Goal: Transaction & Acquisition: Download file/media

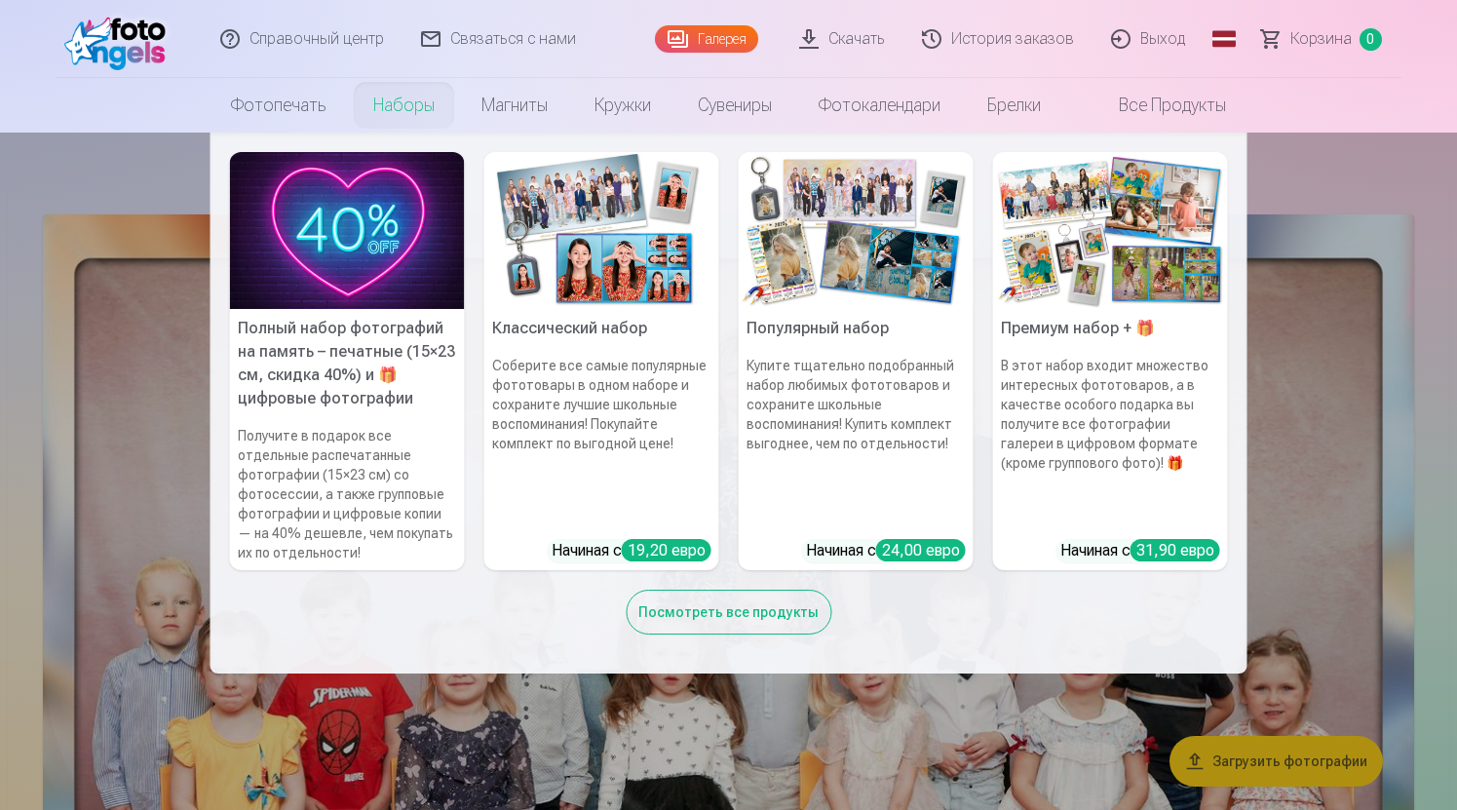
click at [397, 102] on font "Наборы" at bounding box center [403, 105] width 61 height 20
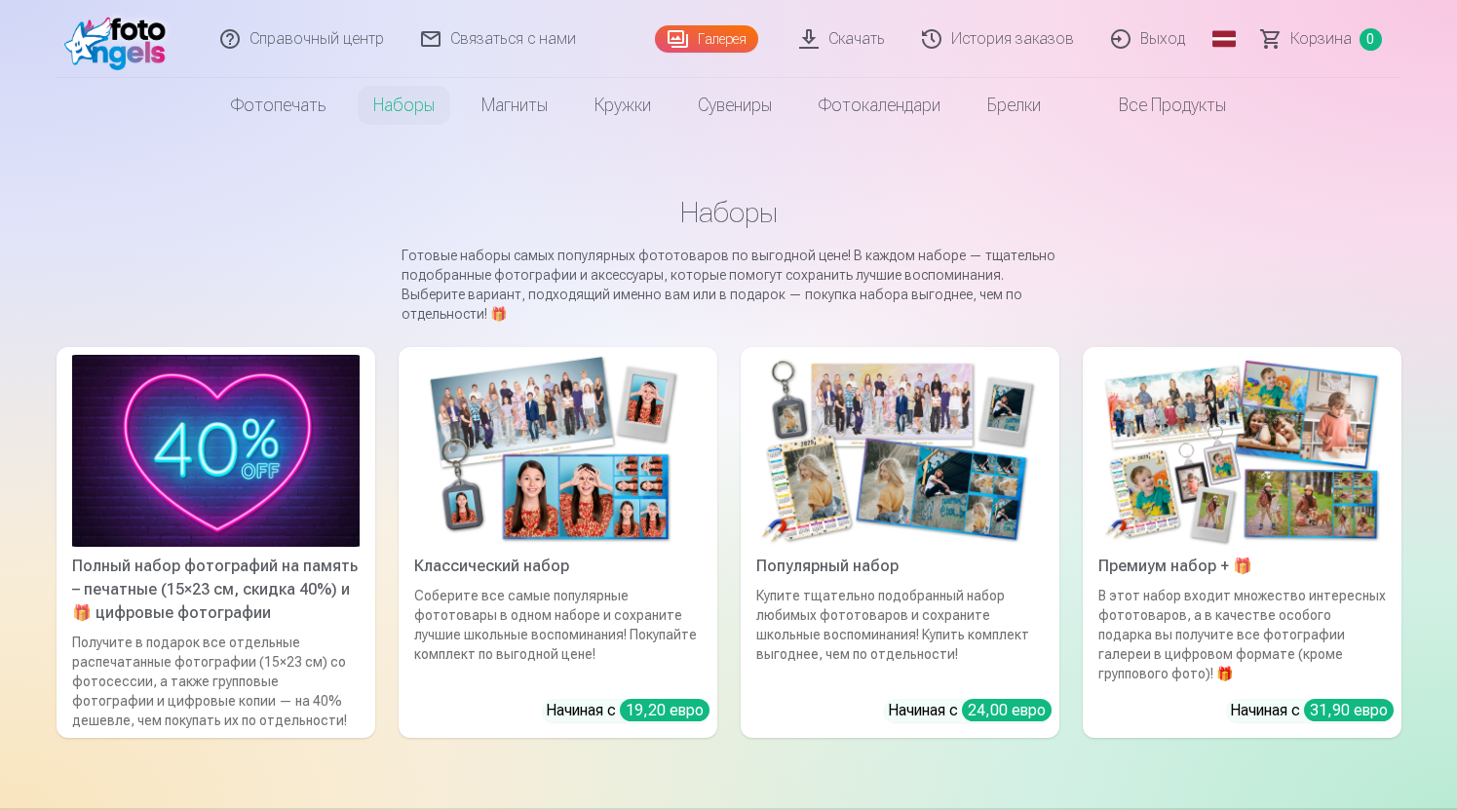
click at [1152, 104] on font "Все продукты" at bounding box center [1172, 105] width 107 height 20
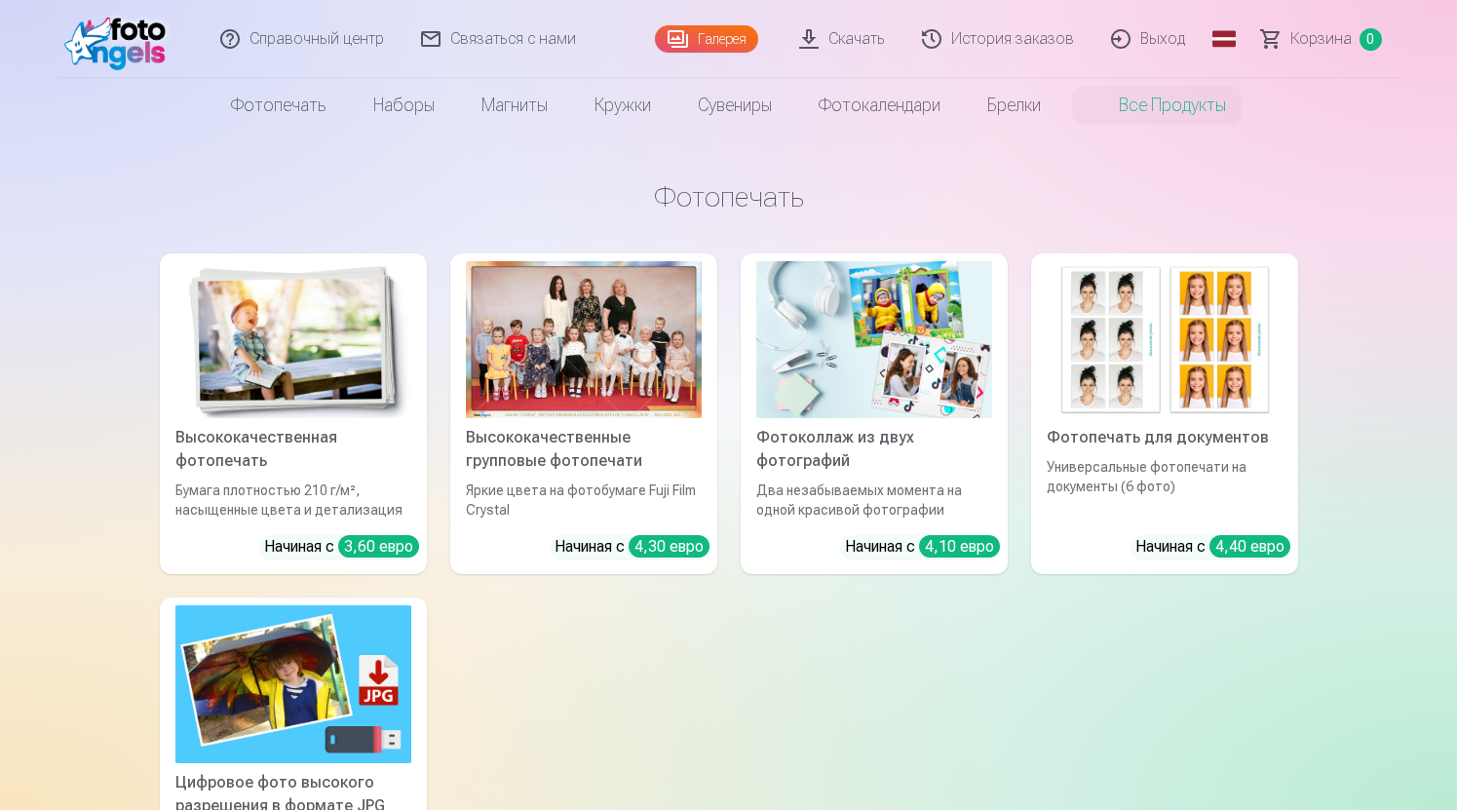
click at [1039, 39] on font "История заказов" at bounding box center [1012, 38] width 123 height 19
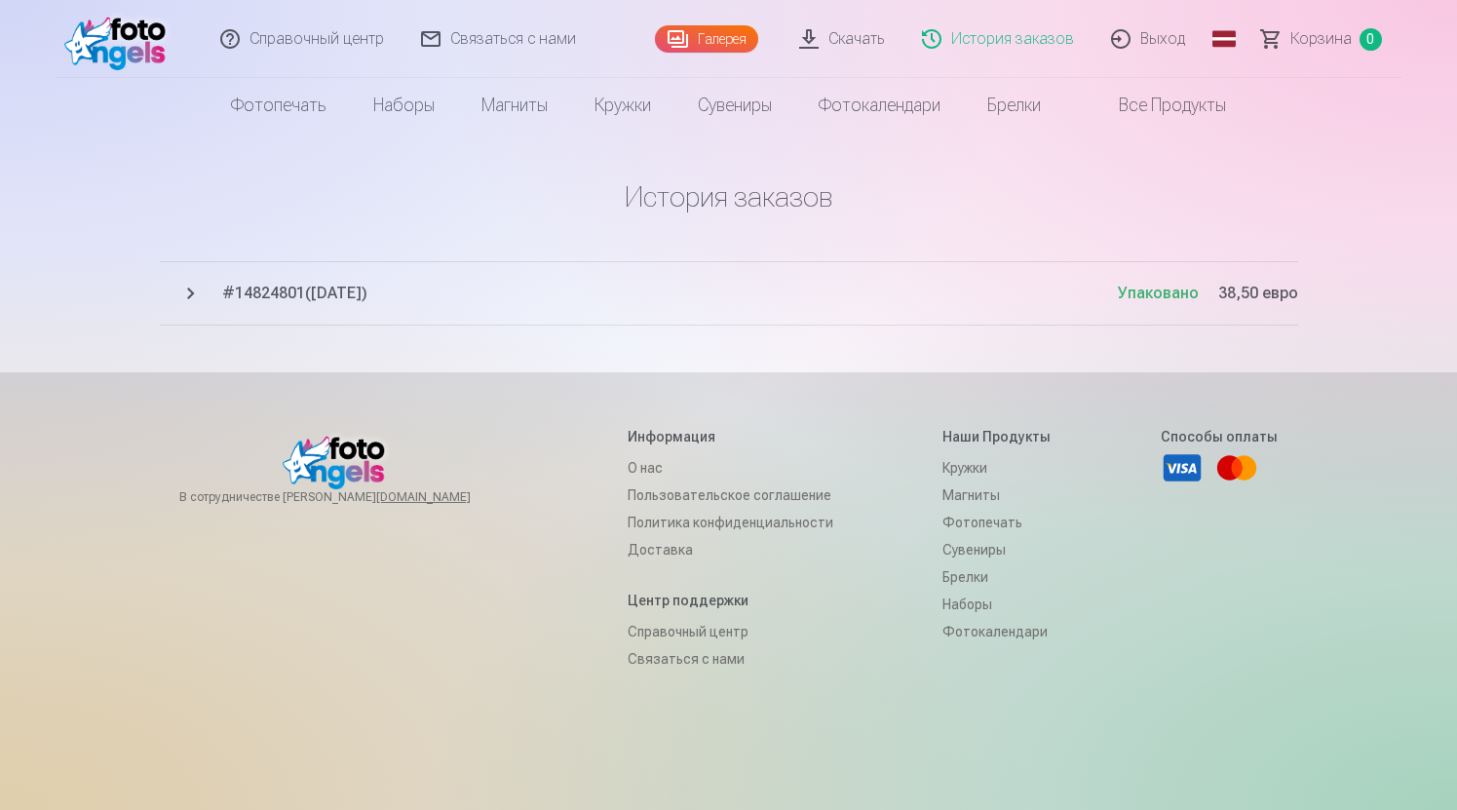
click at [850, 45] on font "Скачать" at bounding box center [857, 38] width 57 height 19
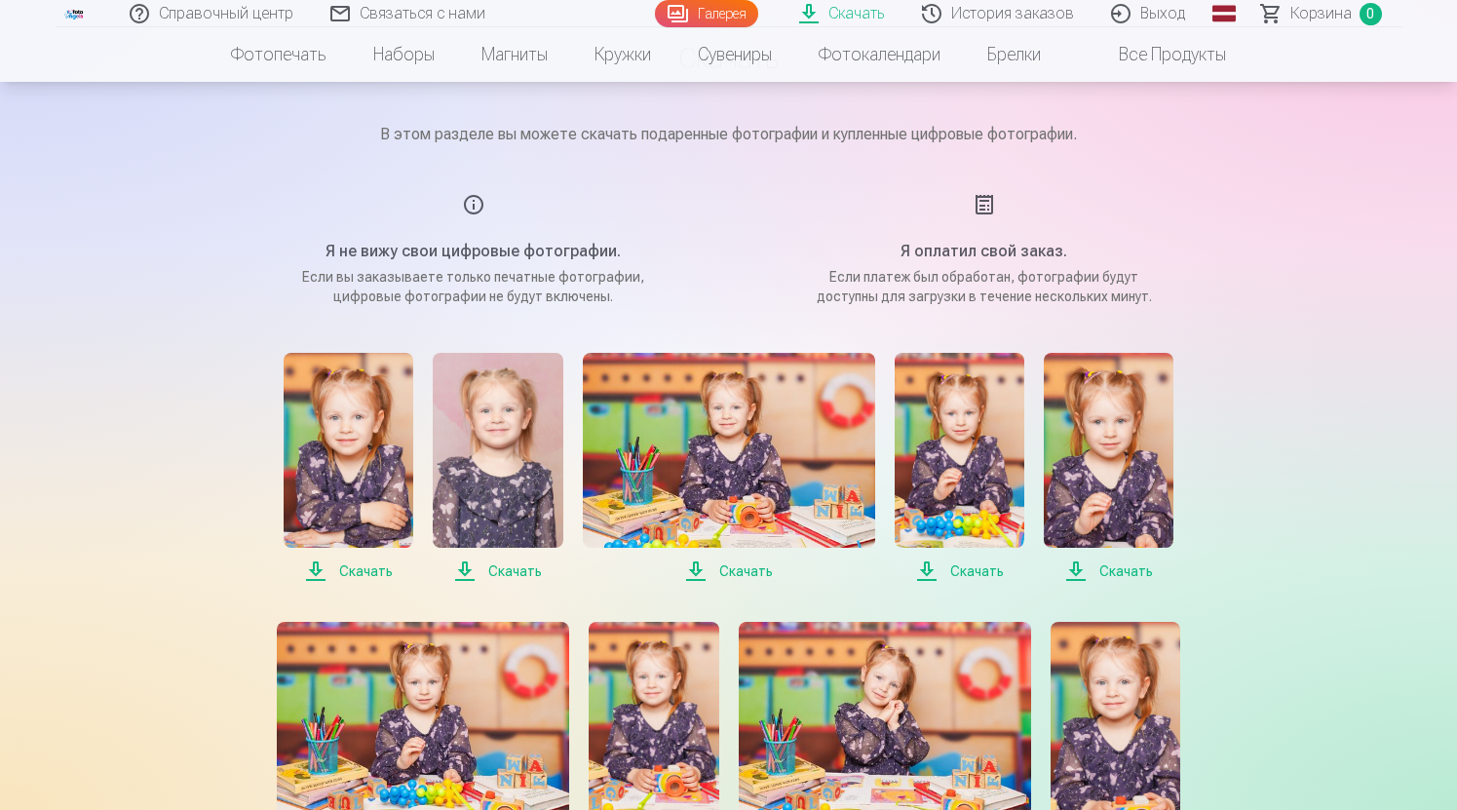
scroll to position [134, 0]
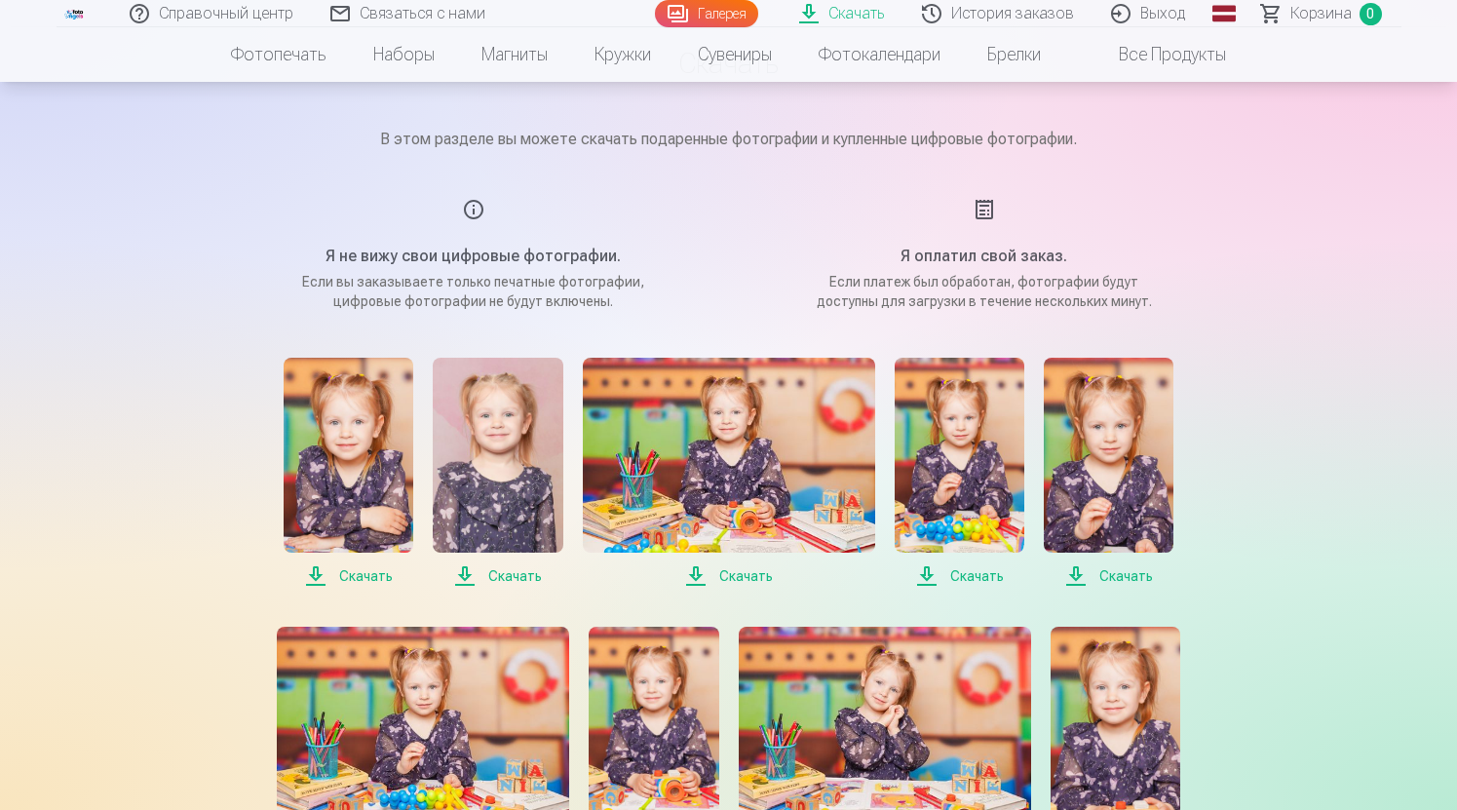
click at [355, 581] on font "Скачать" at bounding box center [366, 576] width 54 height 16
click at [520, 575] on font "Скачать" at bounding box center [515, 576] width 54 height 16
click at [735, 582] on font "Скачать" at bounding box center [746, 576] width 54 height 16
click at [936, 570] on span "Скачать" at bounding box center [960, 575] width 130 height 23
click at [1104, 583] on font "Скачать" at bounding box center [1127, 576] width 54 height 16
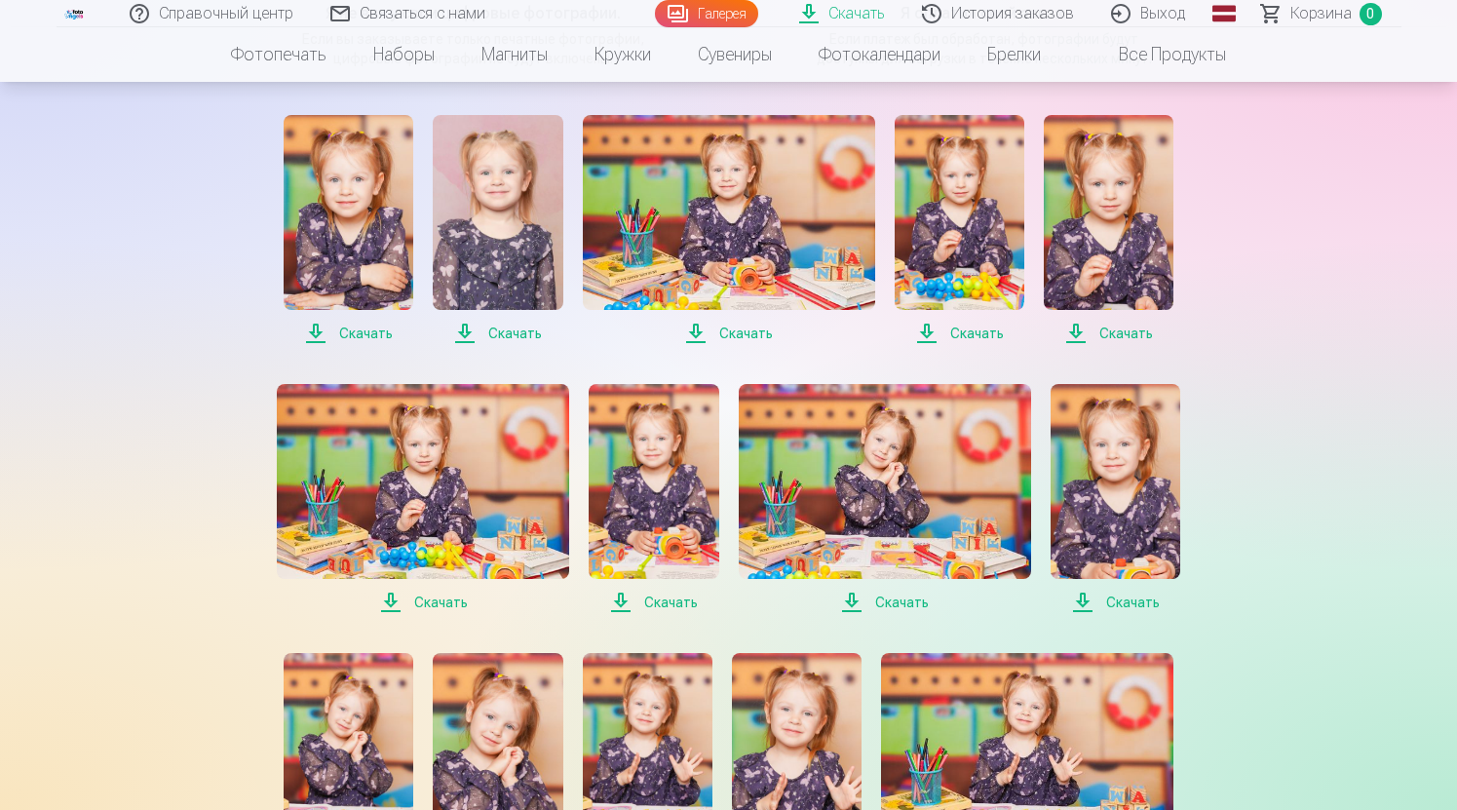
scroll to position [377, 0]
click at [440, 605] on font "Скачать" at bounding box center [441, 602] width 54 height 16
click at [673, 602] on font "Скачать" at bounding box center [671, 602] width 54 height 16
click at [887, 597] on font "Скачать" at bounding box center [902, 602] width 54 height 16
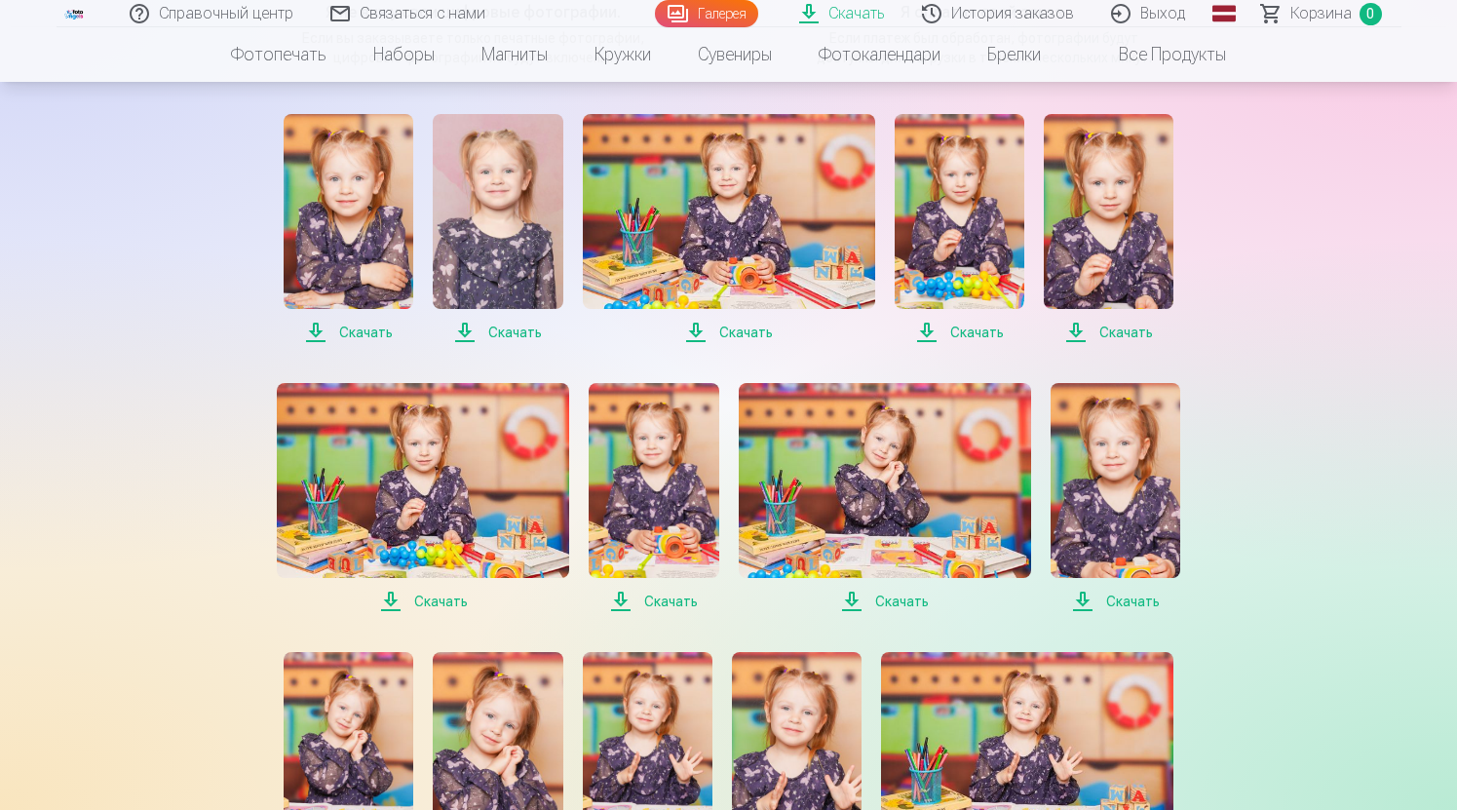
click at [1119, 596] on font "Скачать" at bounding box center [1133, 602] width 54 height 16
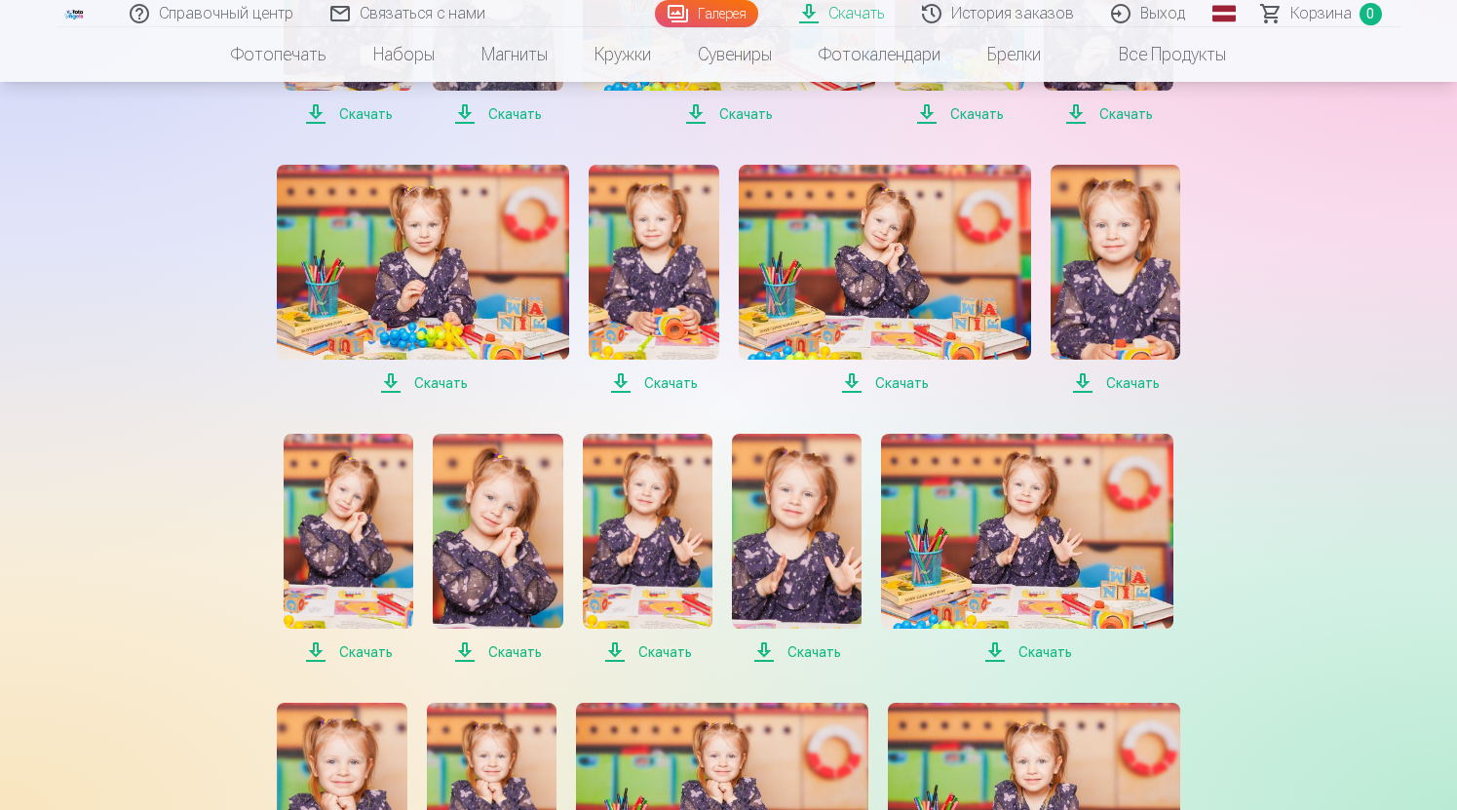
scroll to position [619, 0]
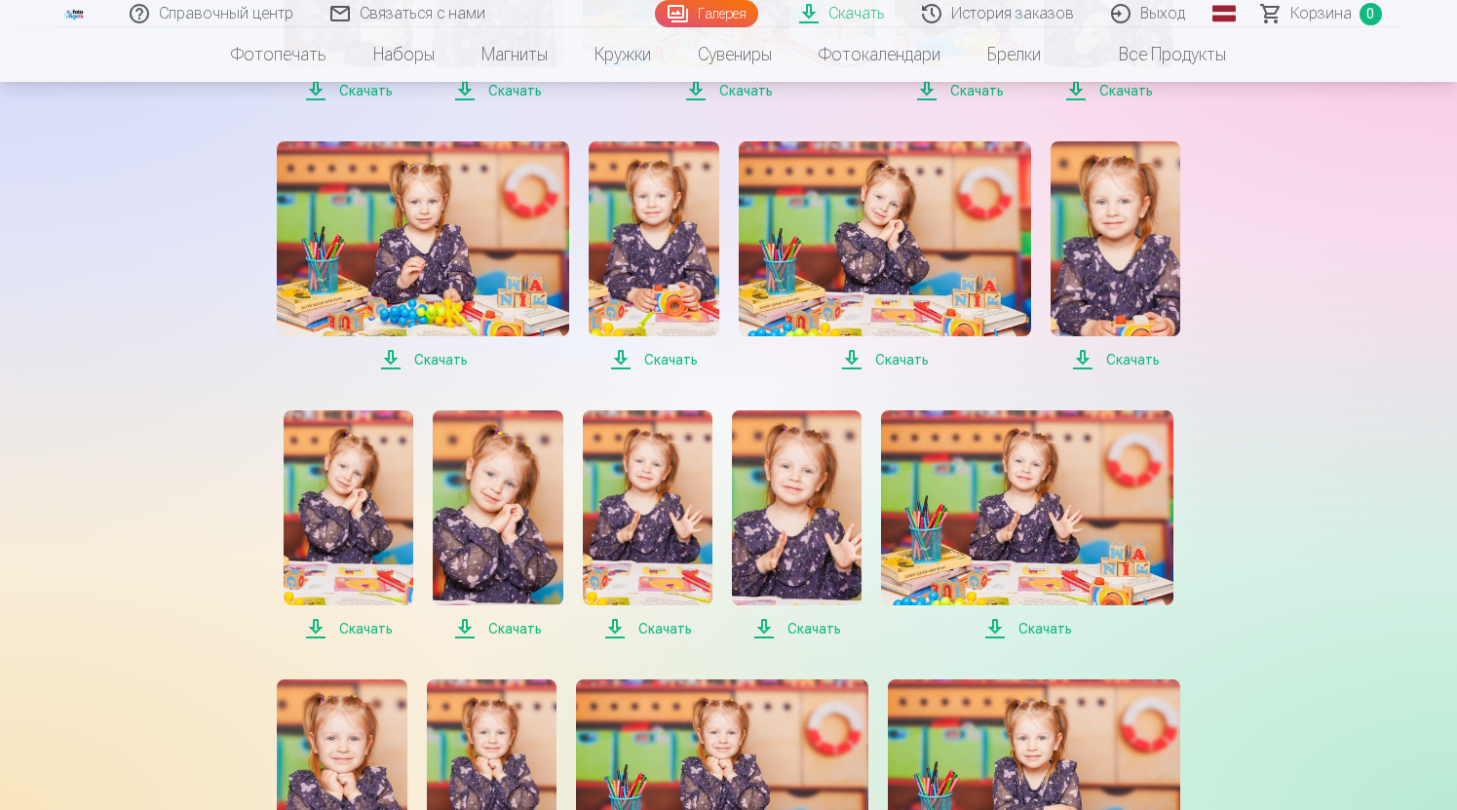
click at [357, 631] on font "Скачать" at bounding box center [366, 629] width 54 height 16
click at [497, 632] on font "Скачать" at bounding box center [515, 629] width 54 height 16
click at [674, 629] on font "Скачать" at bounding box center [666, 629] width 54 height 16
click at [824, 630] on font "Скачать" at bounding box center [815, 629] width 54 height 16
click at [1001, 624] on span "Скачать" at bounding box center [1027, 628] width 292 height 23
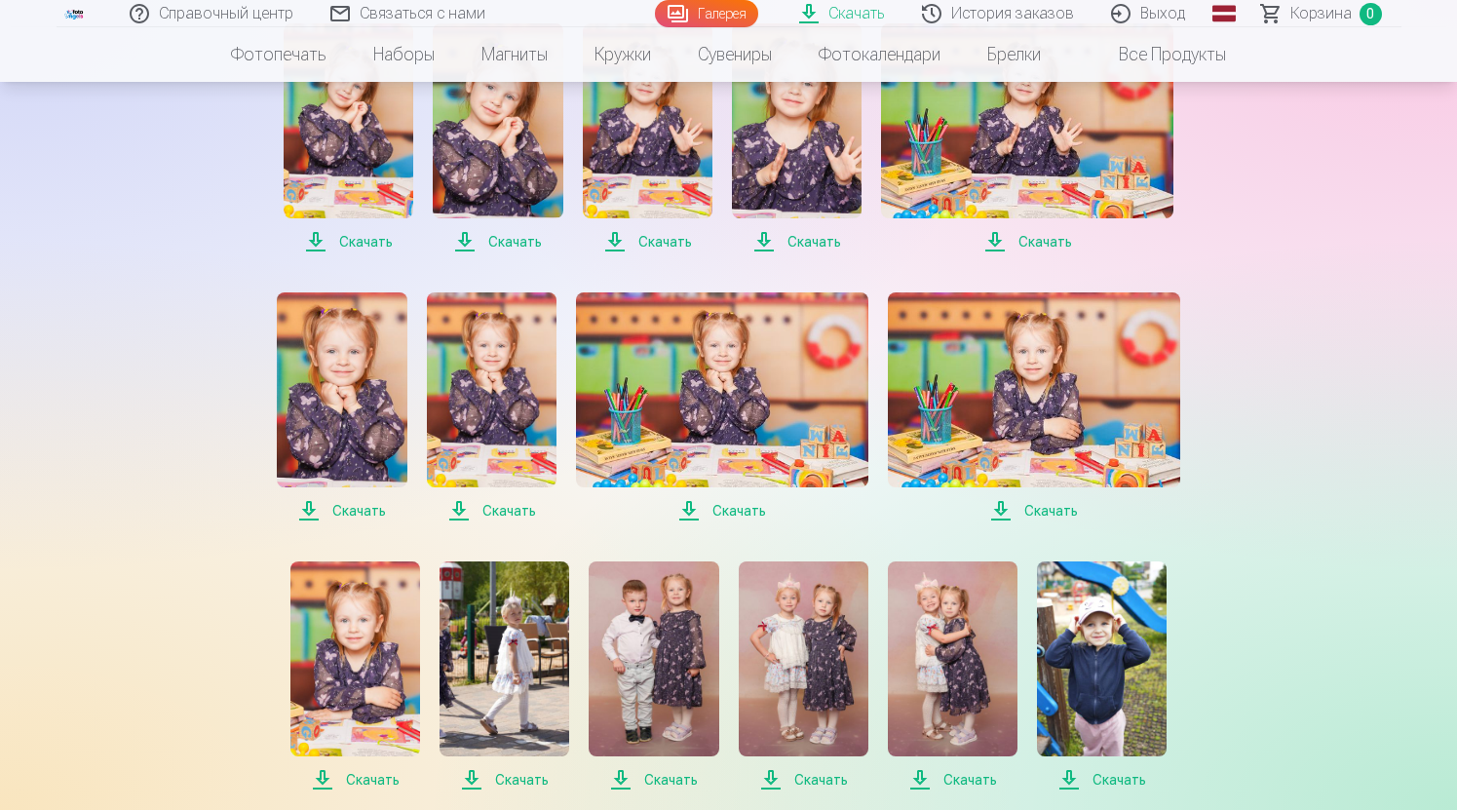
scroll to position [1015, 0]
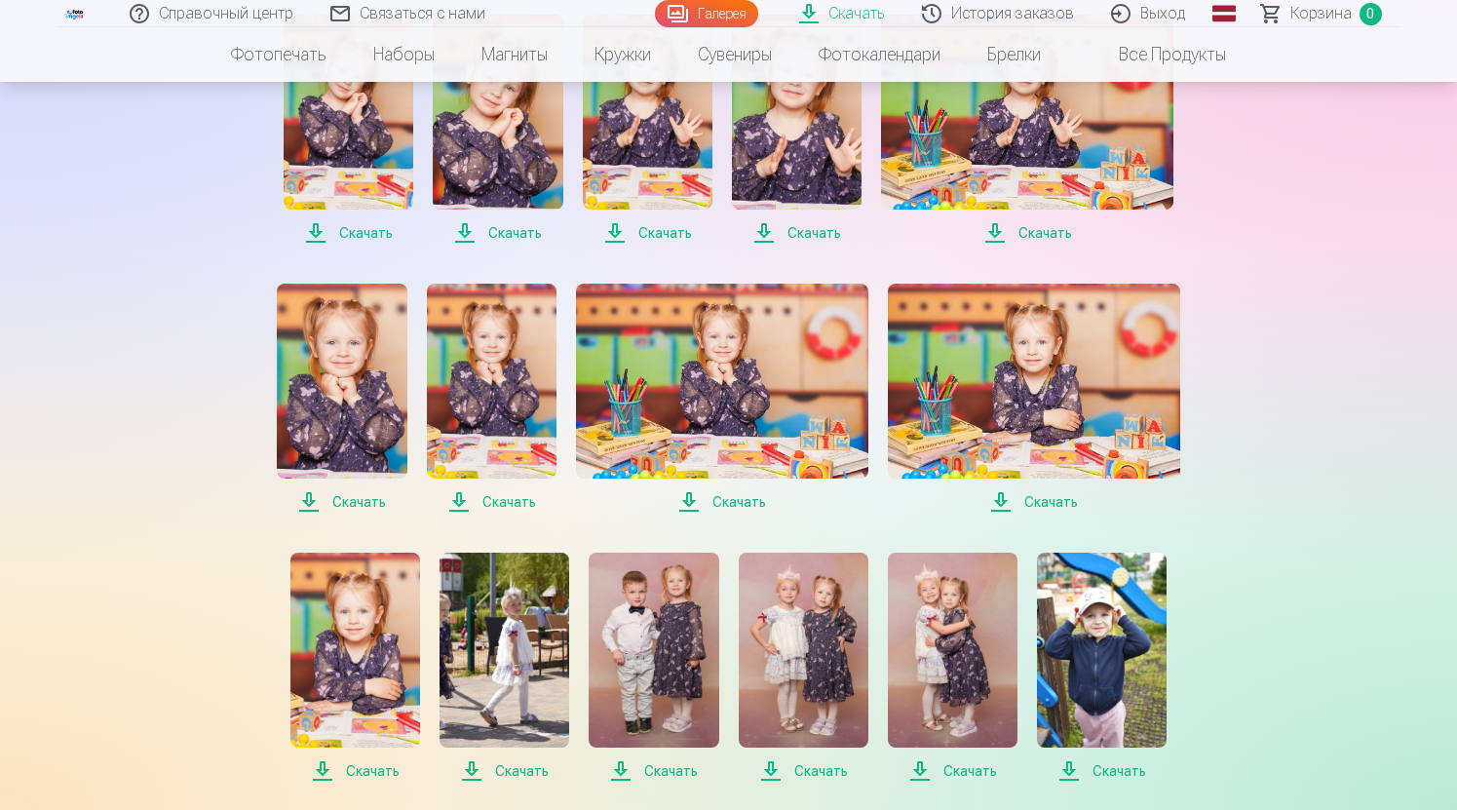
click at [349, 499] on font "Скачать" at bounding box center [359, 502] width 54 height 16
click at [483, 500] on font "Скачать" at bounding box center [510, 502] width 54 height 16
click at [736, 504] on font "Скачать" at bounding box center [740, 502] width 54 height 16
click at [1059, 506] on font "Скачать" at bounding box center [1052, 502] width 54 height 16
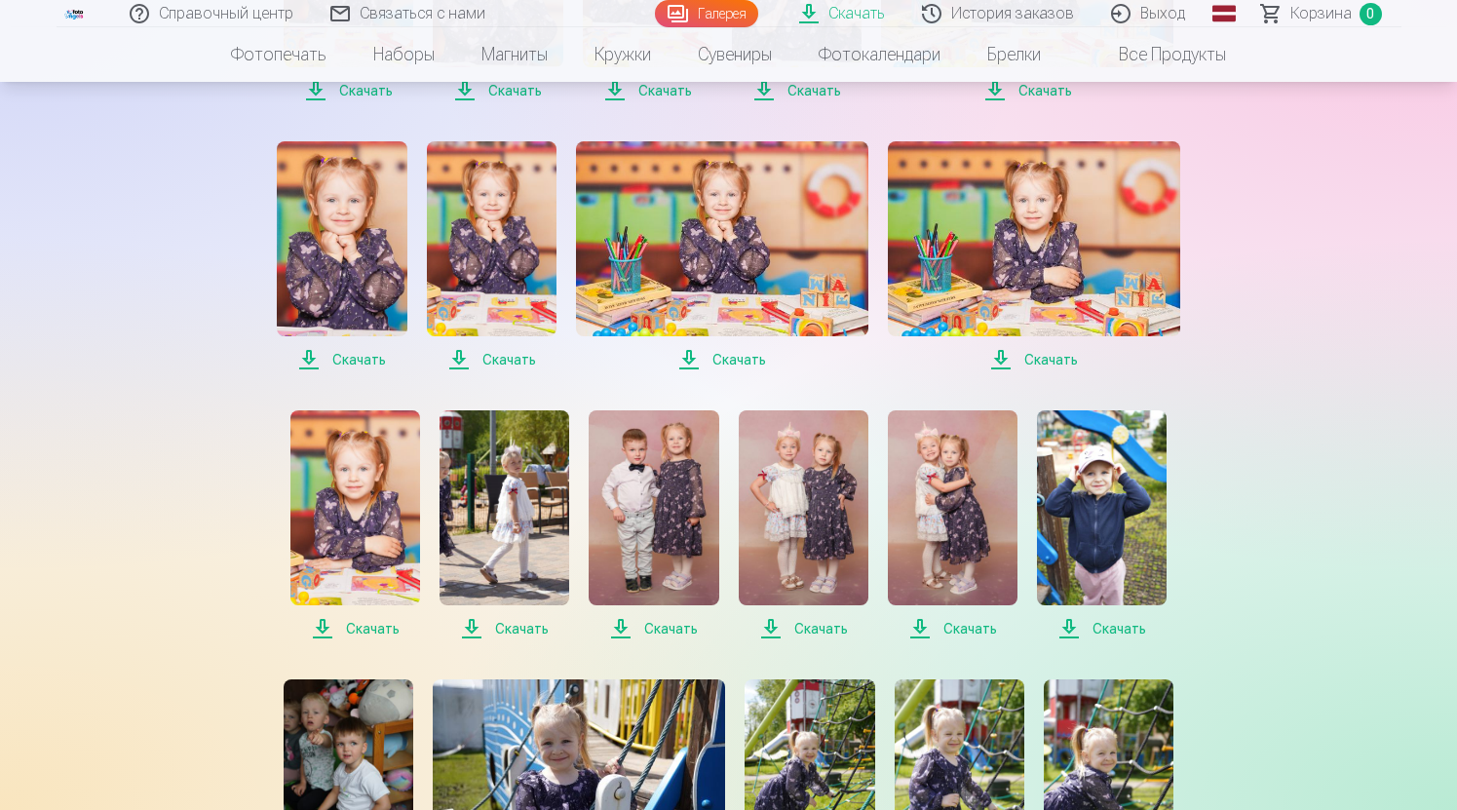
scroll to position [1158, 0]
click at [360, 621] on font "Скачать" at bounding box center [373, 628] width 54 height 16
click at [523, 620] on font "Скачать" at bounding box center [522, 628] width 54 height 16
click at [654, 623] on font "Скачать" at bounding box center [671, 628] width 54 height 16
click at [791, 618] on span "Скачать" at bounding box center [804, 627] width 130 height 23
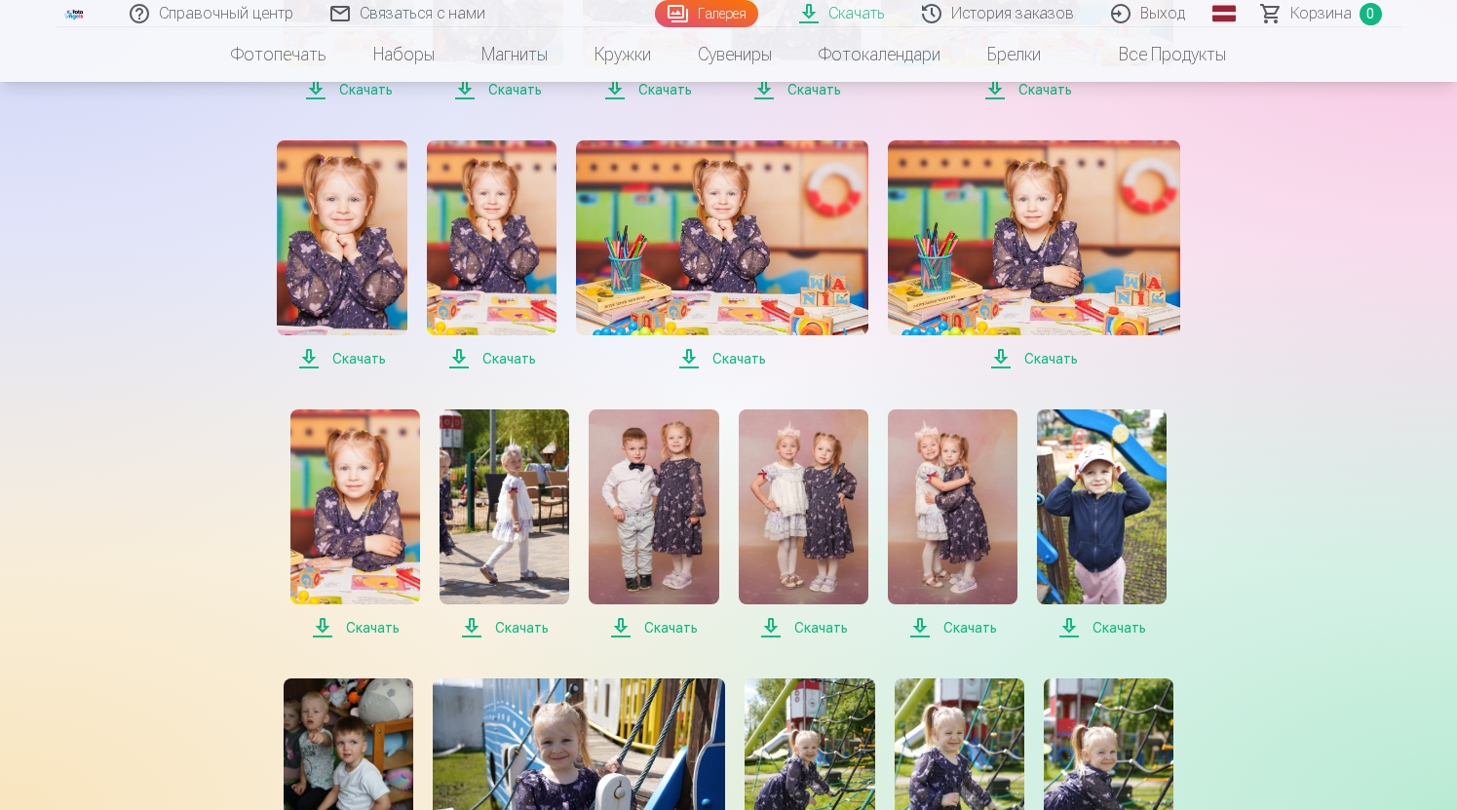
click at [920, 630] on span "Скачать" at bounding box center [953, 627] width 130 height 23
click at [1087, 625] on span "Скачать" at bounding box center [1102, 627] width 130 height 23
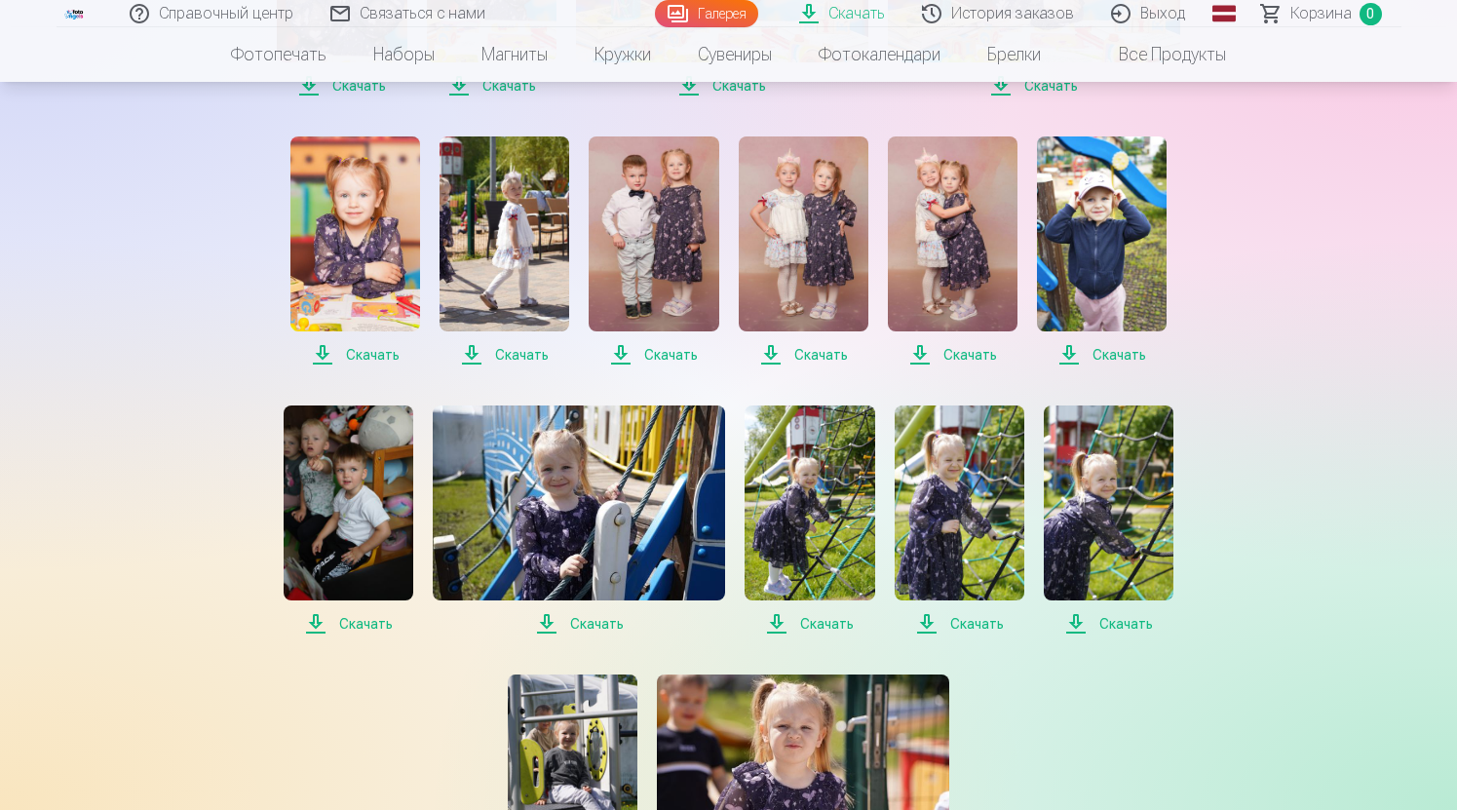
scroll to position [1432, 0]
click at [373, 623] on font "Скачать" at bounding box center [366, 623] width 54 height 16
click at [607, 622] on font "Скачать" at bounding box center [597, 623] width 54 height 16
click at [792, 622] on span "Скачать" at bounding box center [810, 622] width 130 height 23
click at [948, 615] on span "Скачать" at bounding box center [960, 622] width 130 height 23
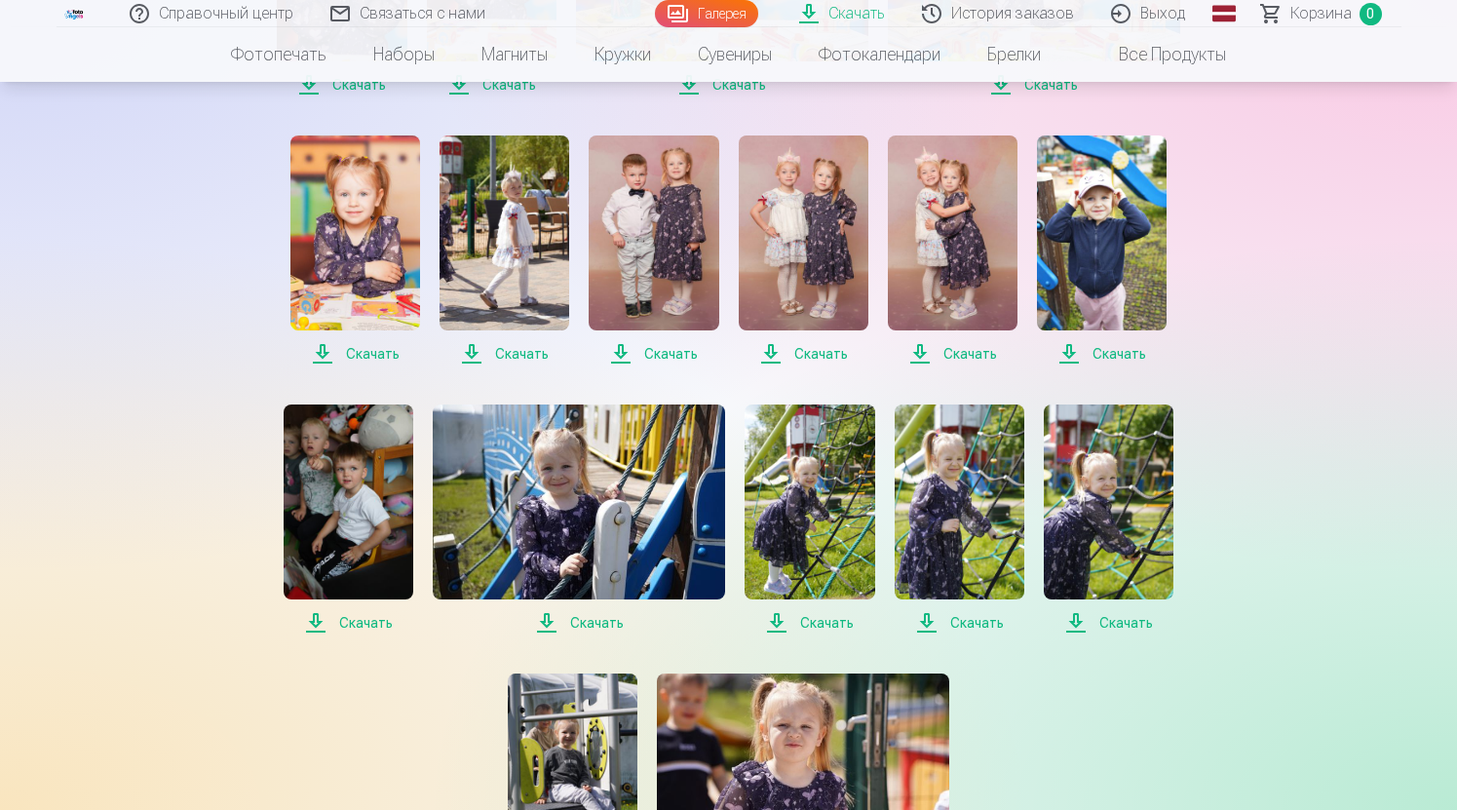
click at [1089, 619] on span "Скачать" at bounding box center [1109, 622] width 130 height 23
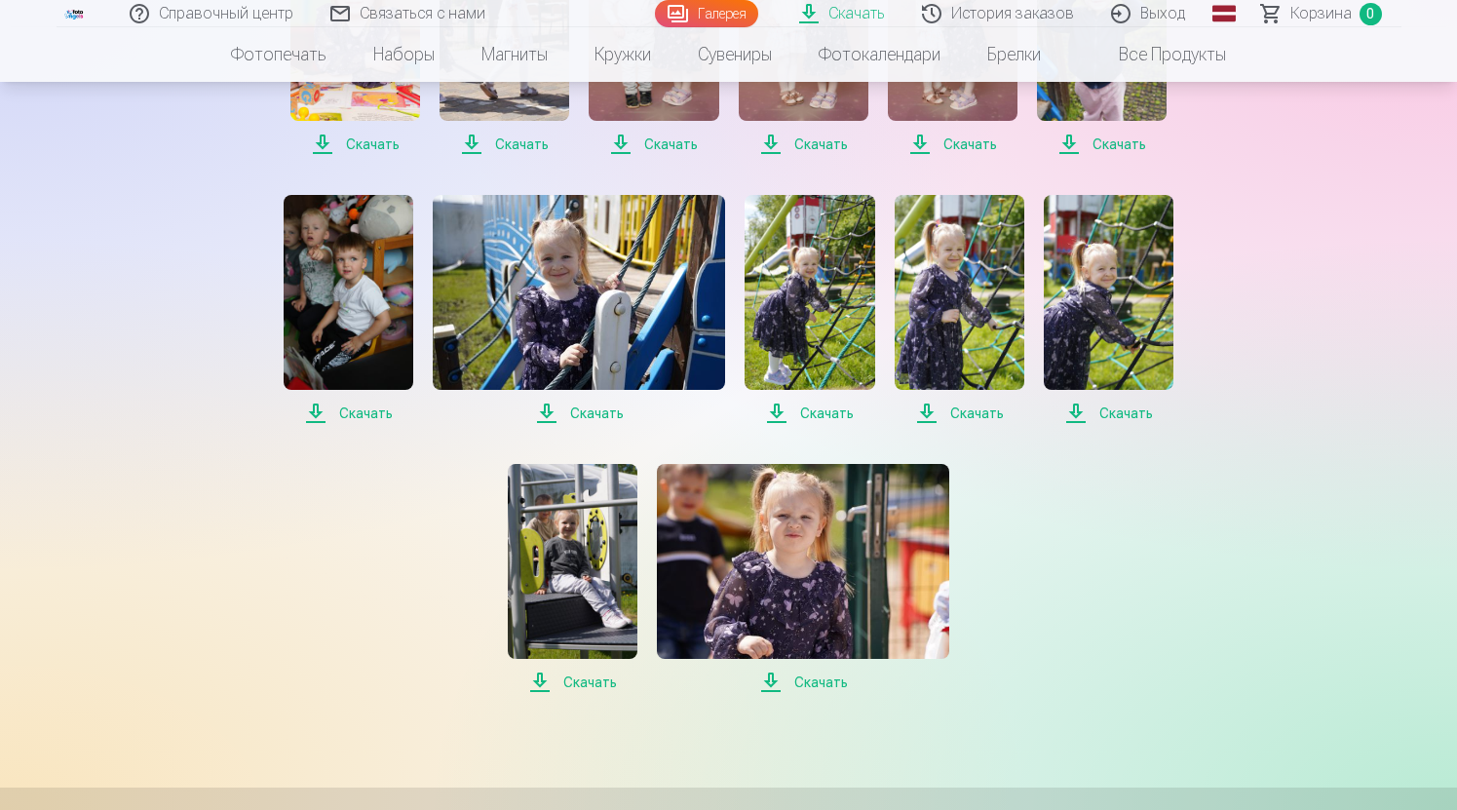
scroll to position [1643, 0]
click at [585, 670] on span "Скачать" at bounding box center [573, 681] width 130 height 23
click at [798, 677] on font "Скачать" at bounding box center [821, 682] width 54 height 16
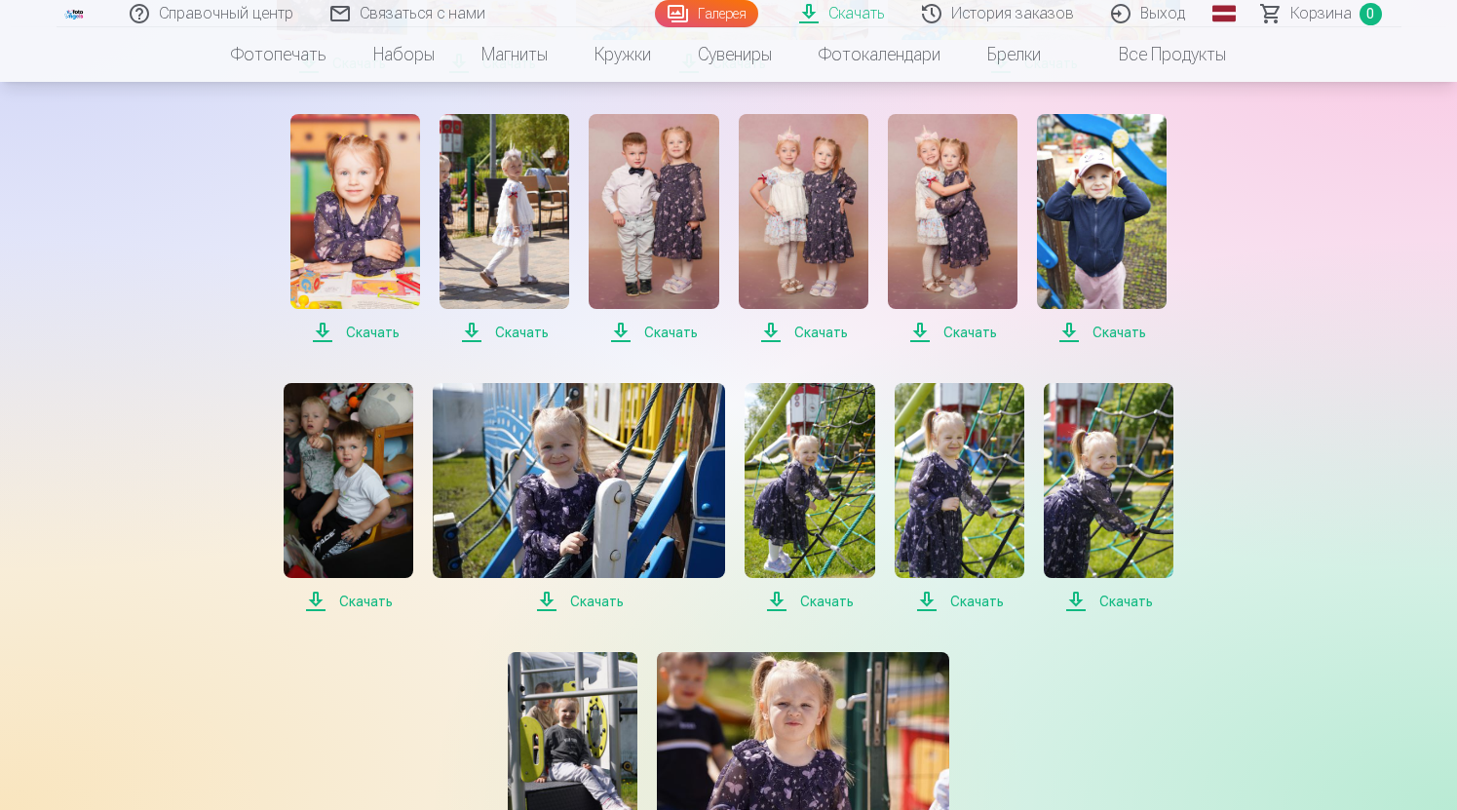
scroll to position [1446, 0]
